Goal: Task Accomplishment & Management: Manage account settings

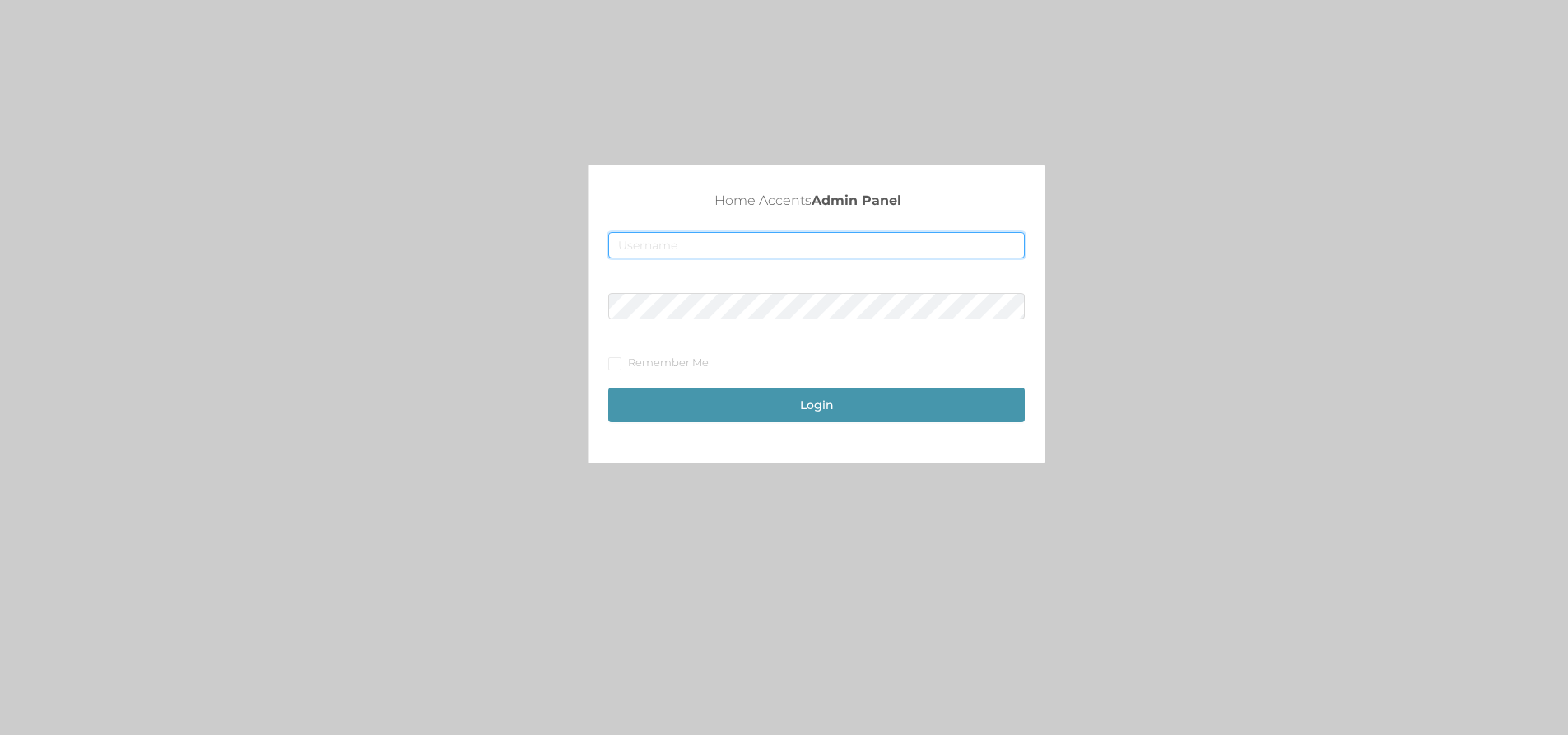
click at [632, 248] on input "text" at bounding box center [816, 245] width 416 height 27
type input "[EMAIL_ADDRESS][DOMAIN_NAME]"
click at [620, 360] on span at bounding box center [615, 364] width 13 height 13
click at [619, 360] on input "Remember Me" at bounding box center [614, 363] width 11 height 11
checkbox input "true"
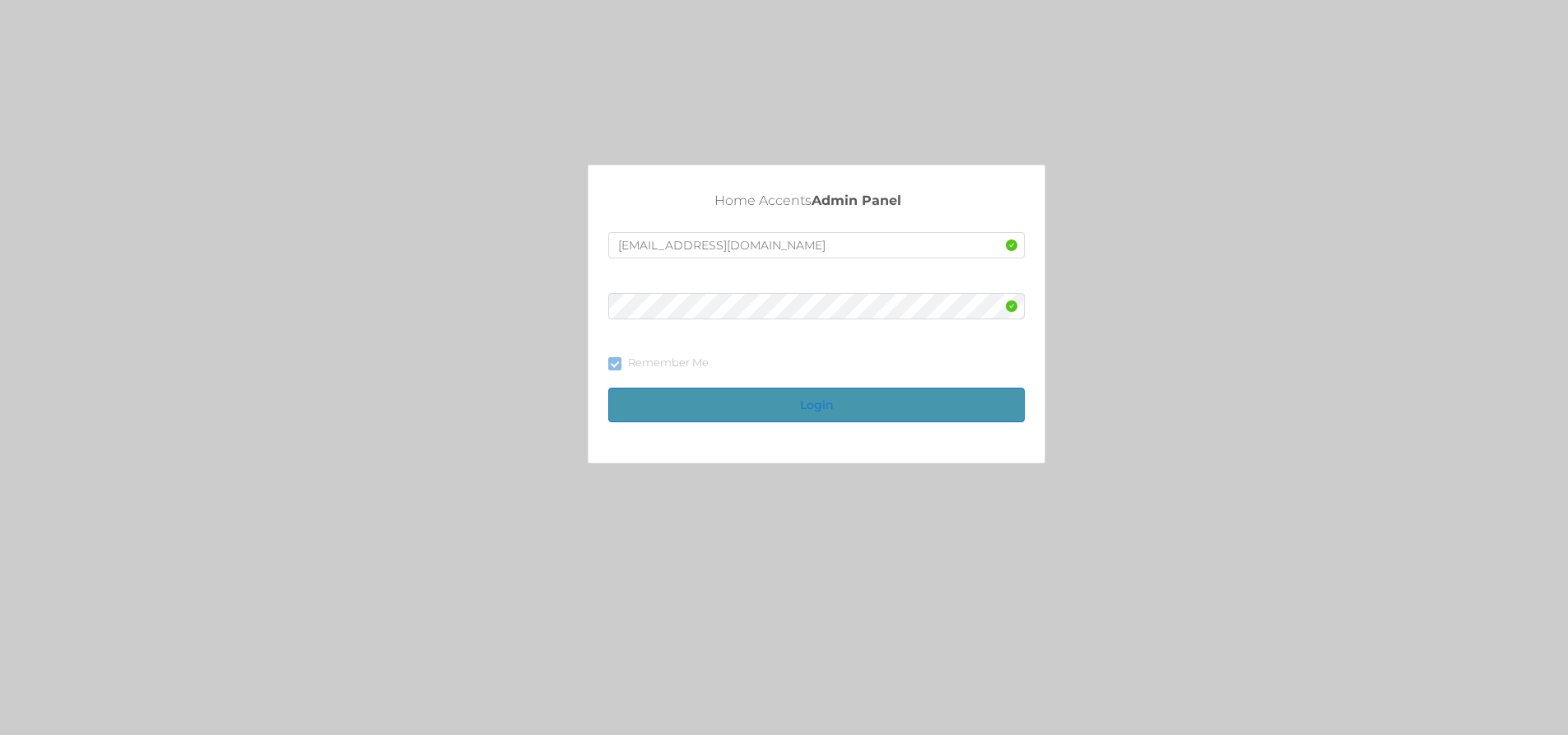
click at [821, 398] on button "Login" at bounding box center [816, 405] width 416 height 34
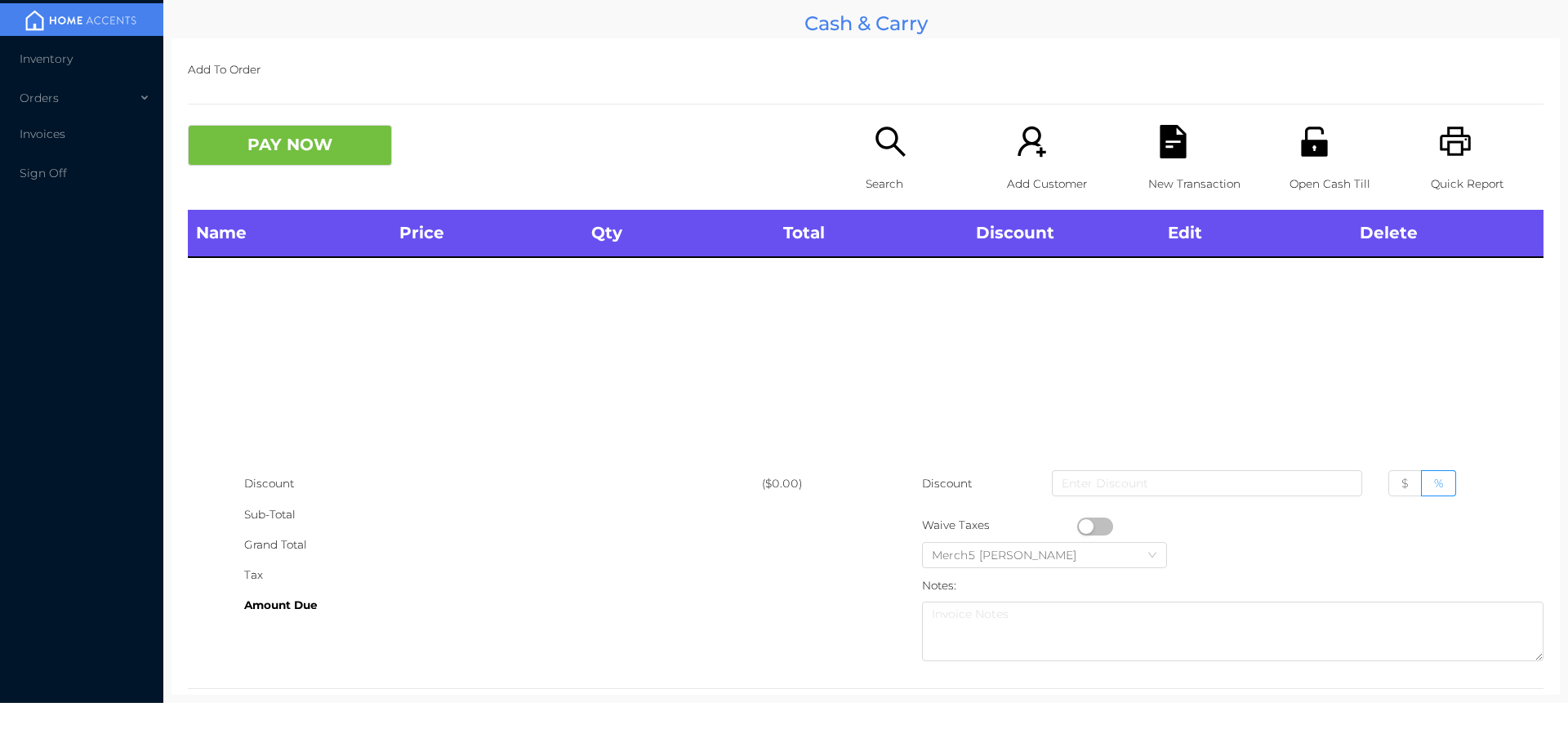
click at [1300, 151] on icon "icon: unlock" at bounding box center [1313, 140] width 27 height 29
